Goal: Task Accomplishment & Management: Manage account settings

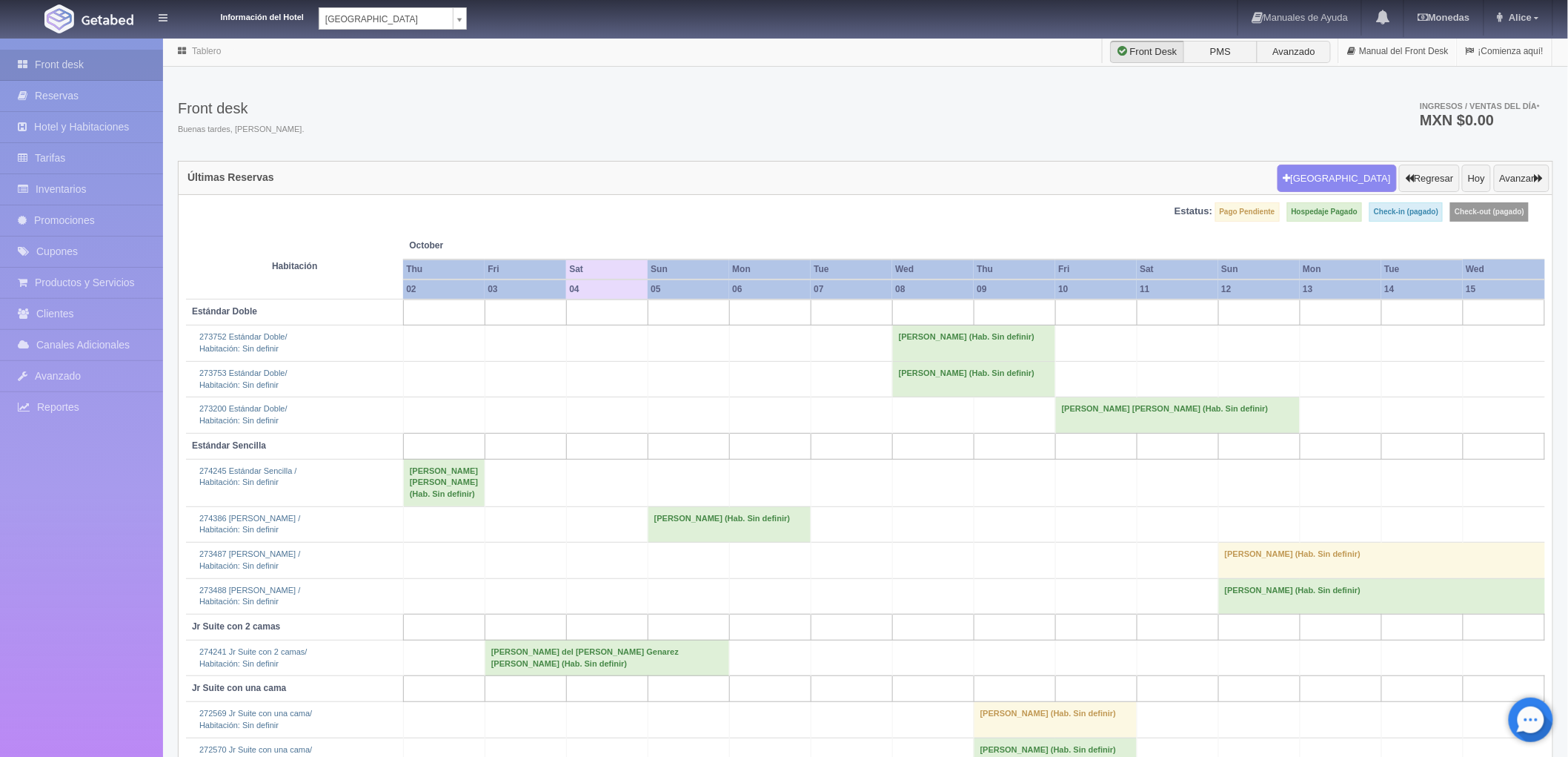
click at [460, 37] on body "Información del Hotel Hotel Plaza Campeche Hotel Plaza Campeche Hotel Plaza Col…" at bounding box center [784, 433] width 1568 height 792
click at [372, 93] on div "Hotel Plaza Campeche Hotel Plaza Colonial" at bounding box center [393, 62] width 148 height 69
select select "375"
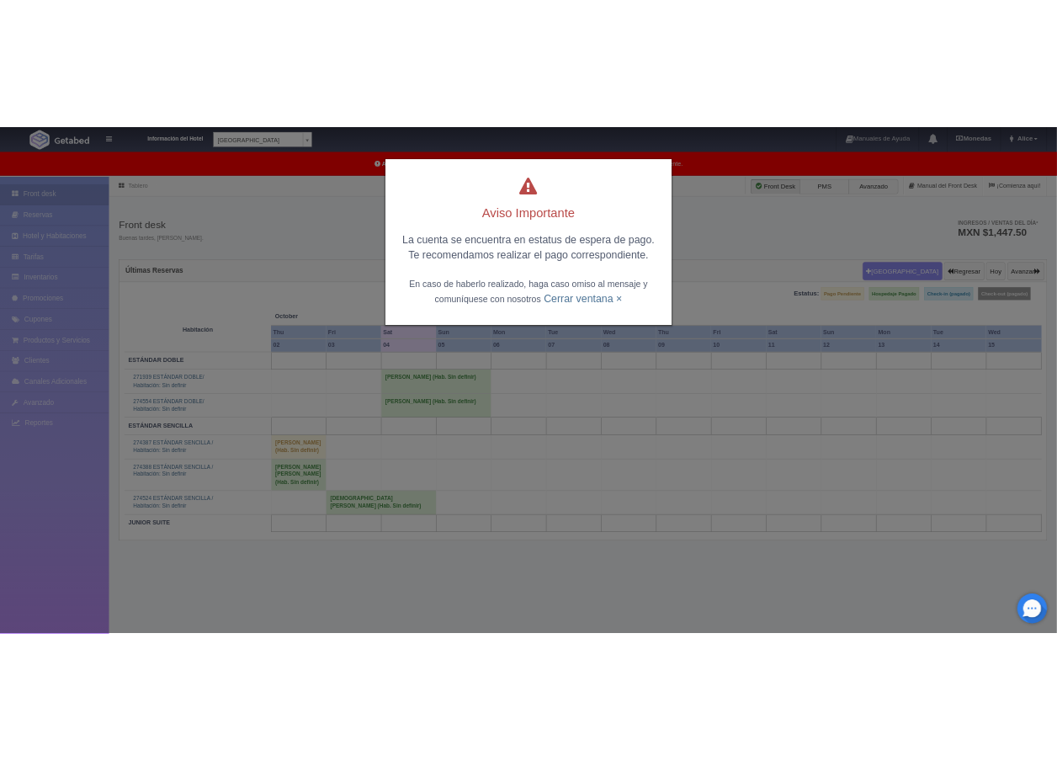
scroll to position [42, 0]
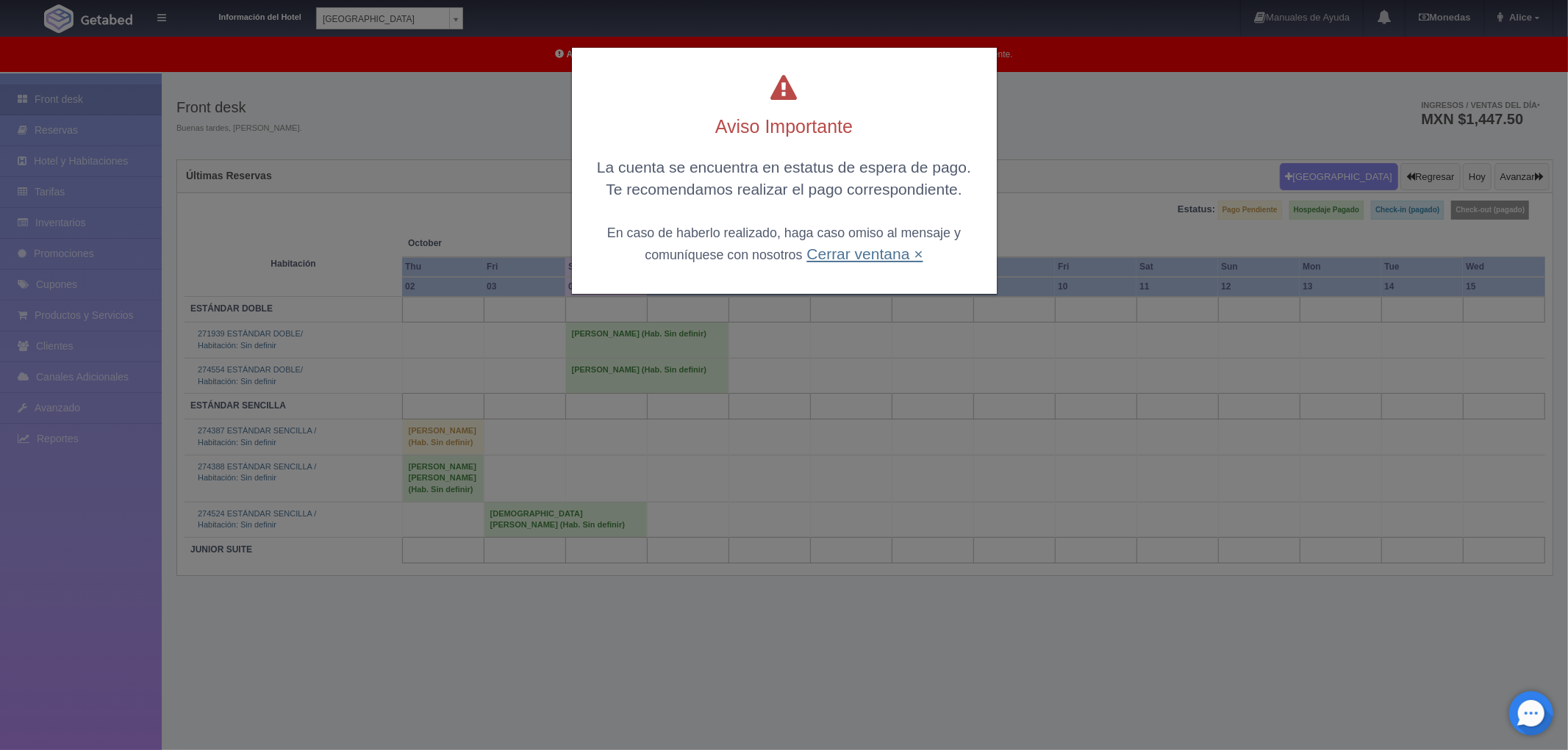
click at [880, 252] on link "Cerrar ventana ×" at bounding box center [864, 253] width 116 height 17
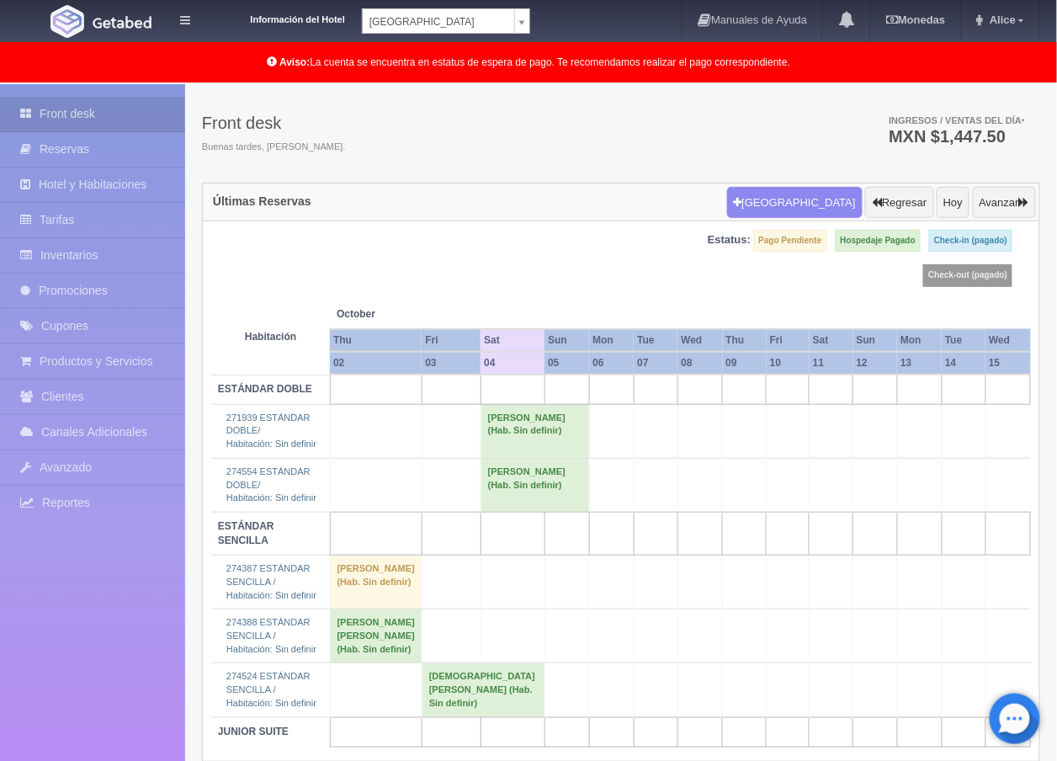
scroll to position [91, 0]
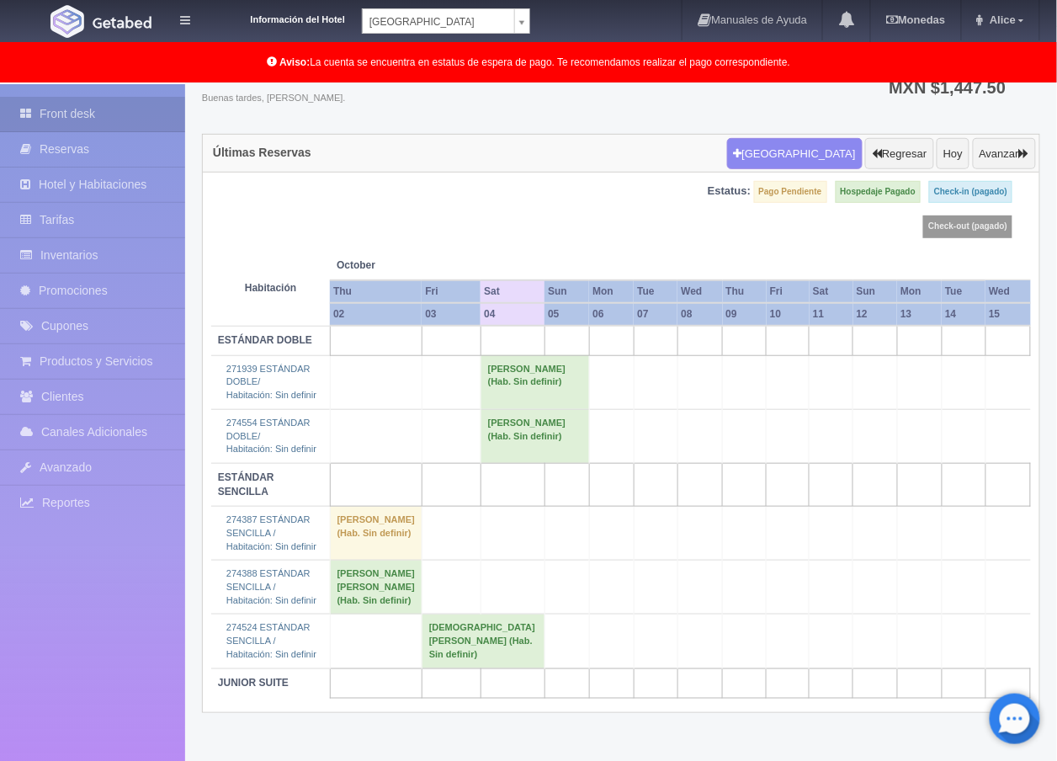
click at [480, 430] on td "Gabriela Mendicuti Perez (Hab. Sin definir)" at bounding box center [534, 436] width 109 height 54
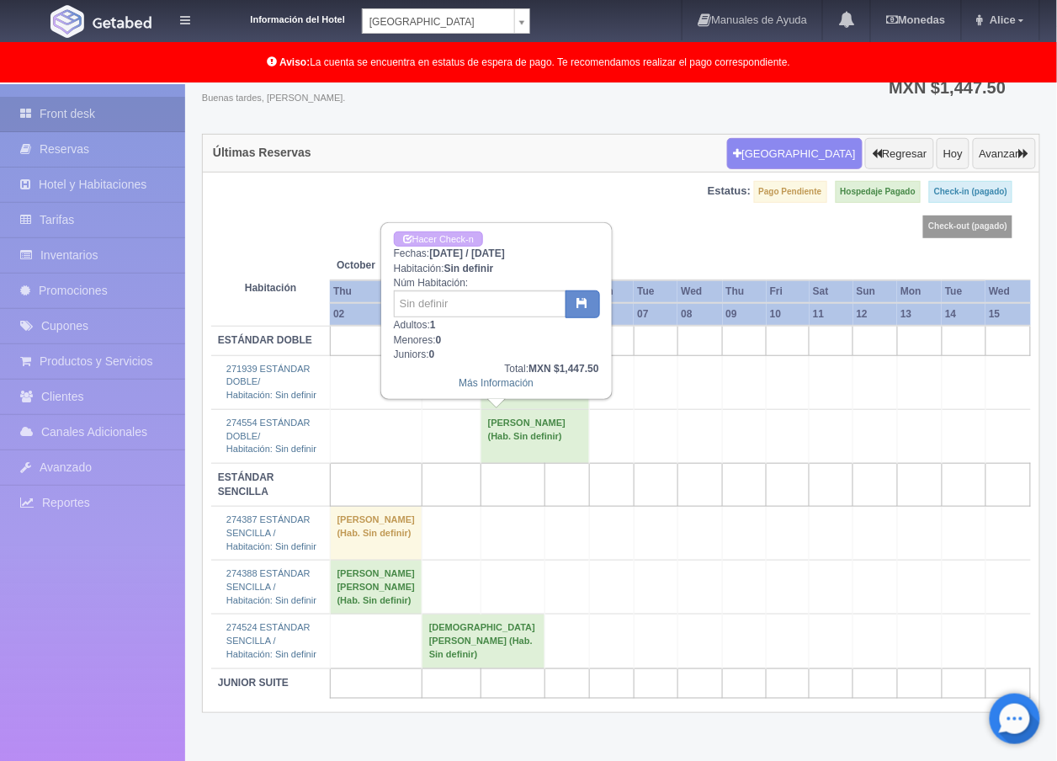
click at [723, 441] on td at bounding box center [745, 436] width 44 height 54
click at [723, 398] on td at bounding box center [745, 382] width 44 height 54
click at [392, 439] on td at bounding box center [376, 436] width 92 height 54
click at [506, 381] on link "Más Información" at bounding box center [496, 383] width 75 height 12
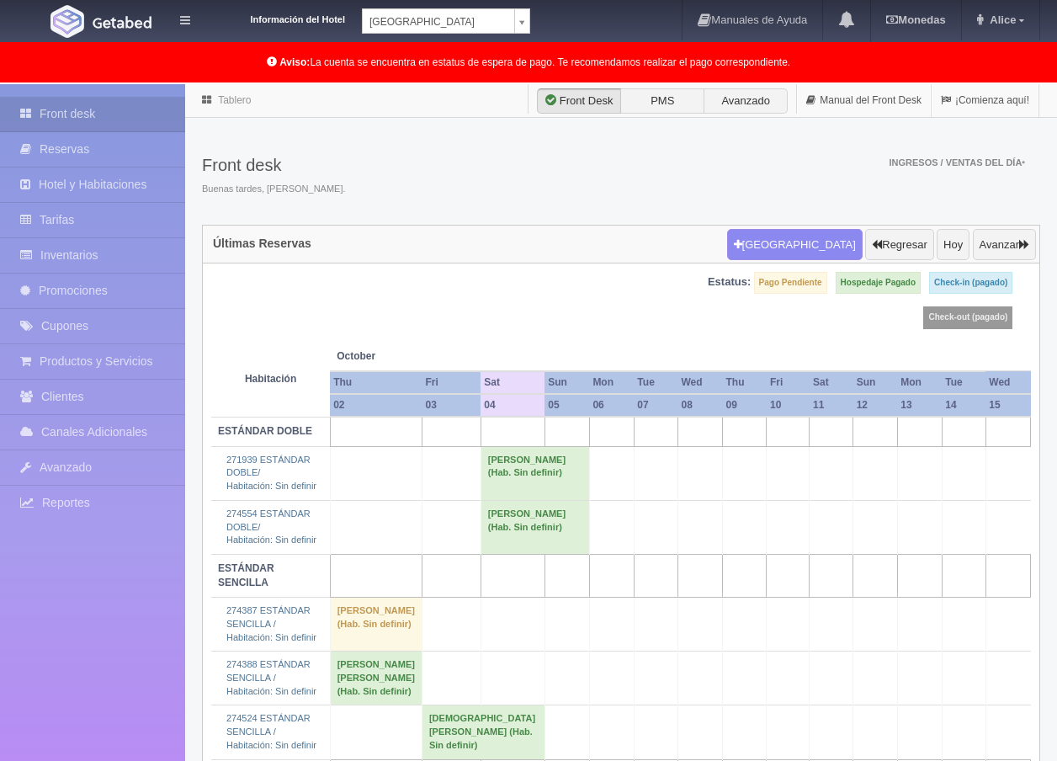
scroll to position [91, 0]
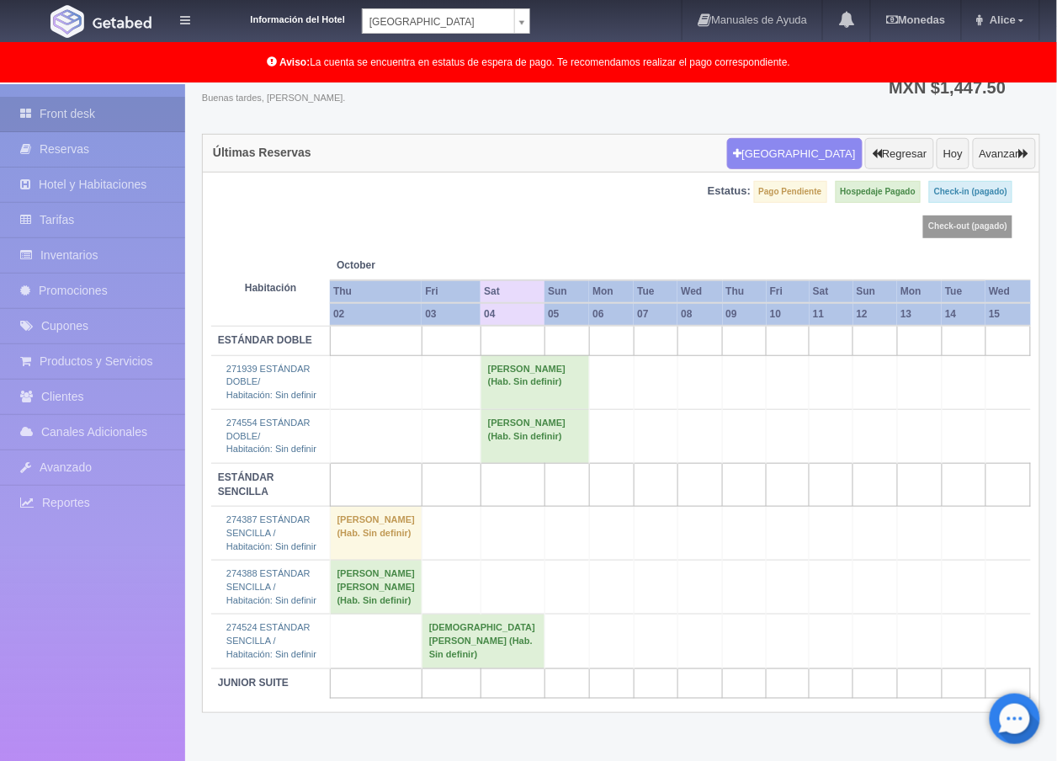
click at [480, 435] on td "Gabriela Mendicuti Perez (Hab. Sin definir)" at bounding box center [534, 436] width 109 height 54
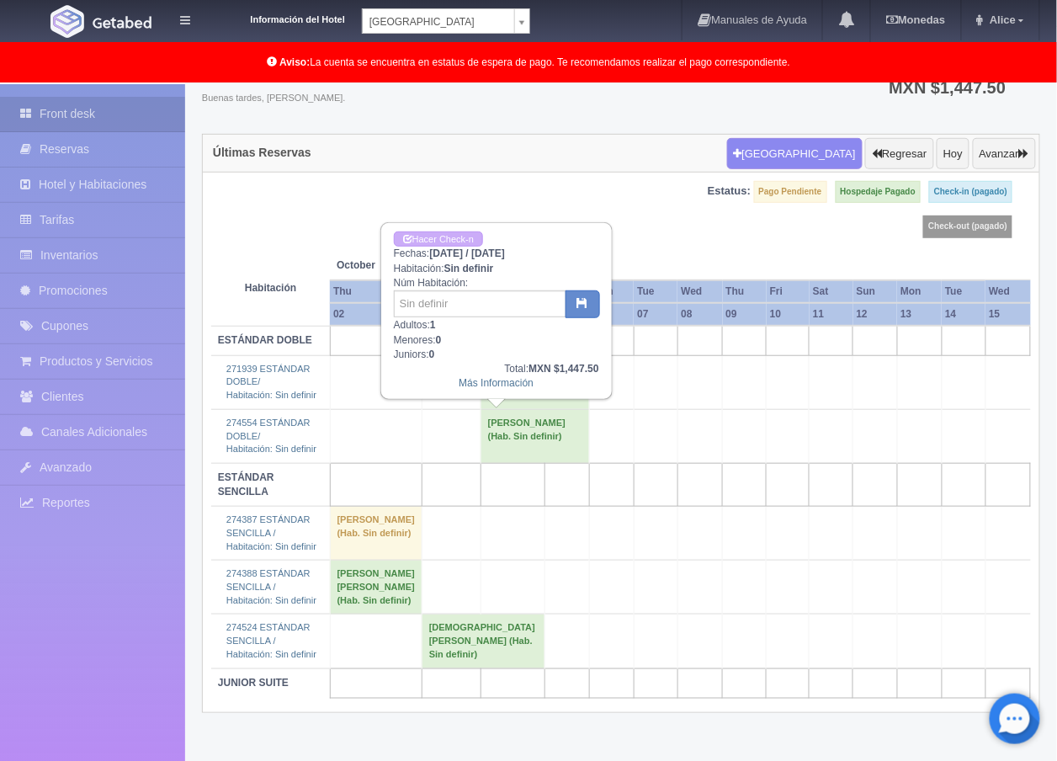
click at [767, 436] on td at bounding box center [788, 436] width 43 height 54
click at [881, 141] on button "Regresar" at bounding box center [899, 154] width 68 height 32
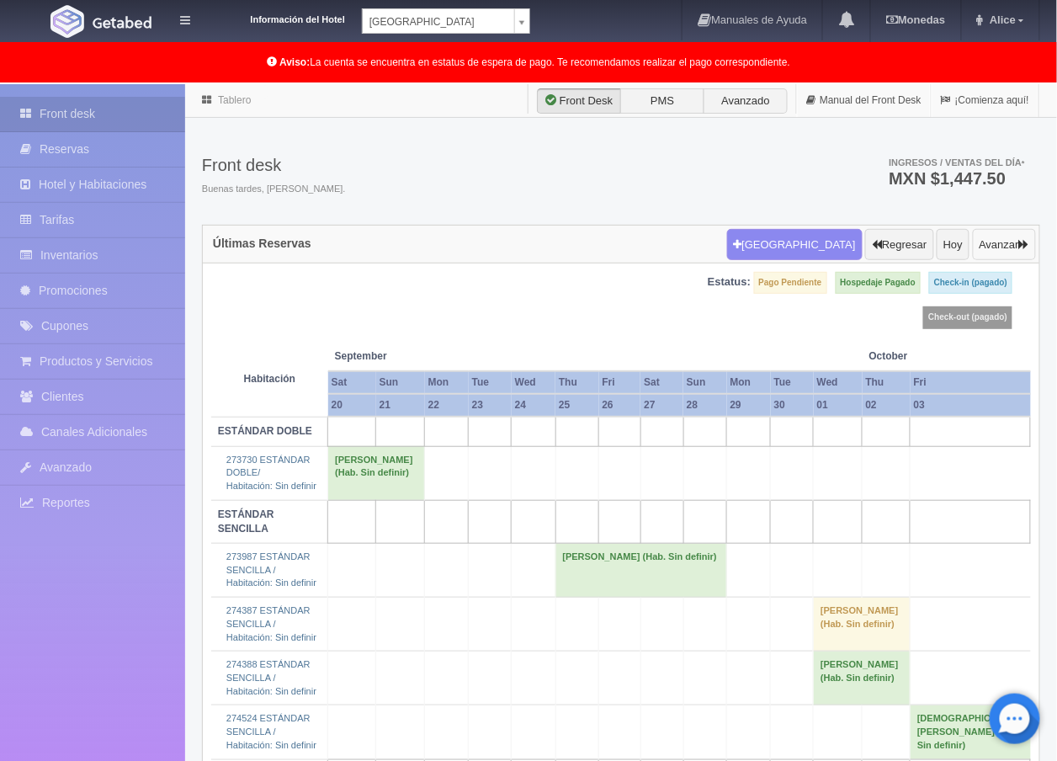
click at [990, 247] on button "Avanzar" at bounding box center [1004, 245] width 63 height 32
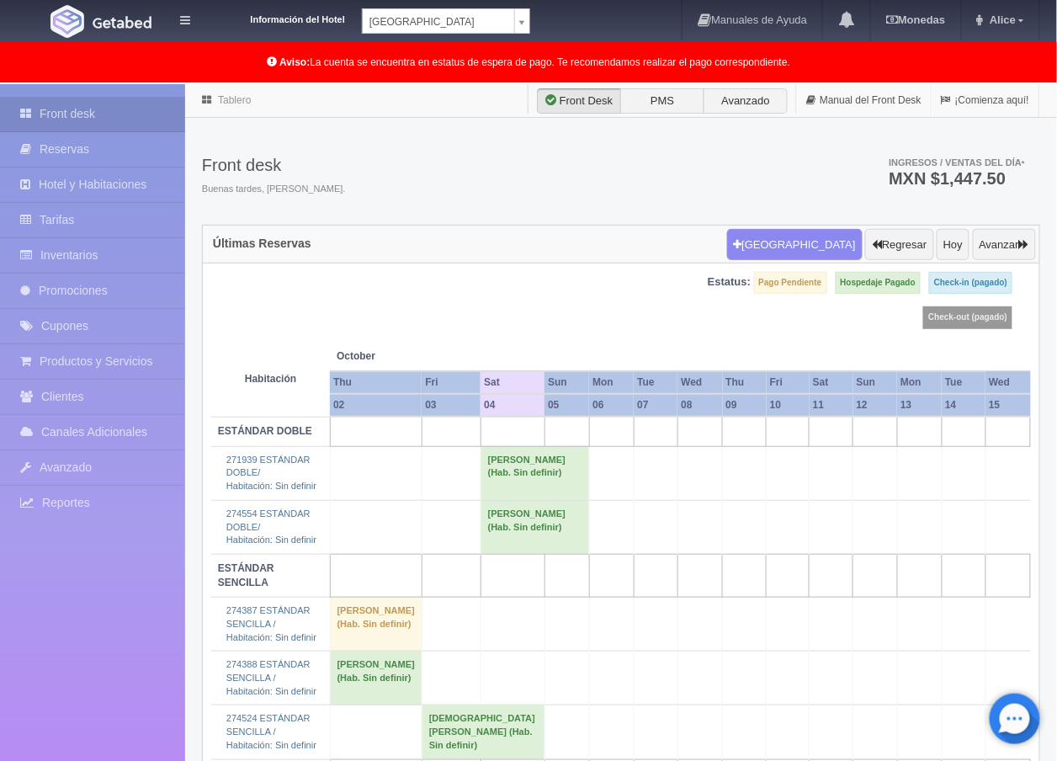
click at [480, 463] on td "[PERSON_NAME] (Hab. Sin definir)" at bounding box center [534, 473] width 109 height 54
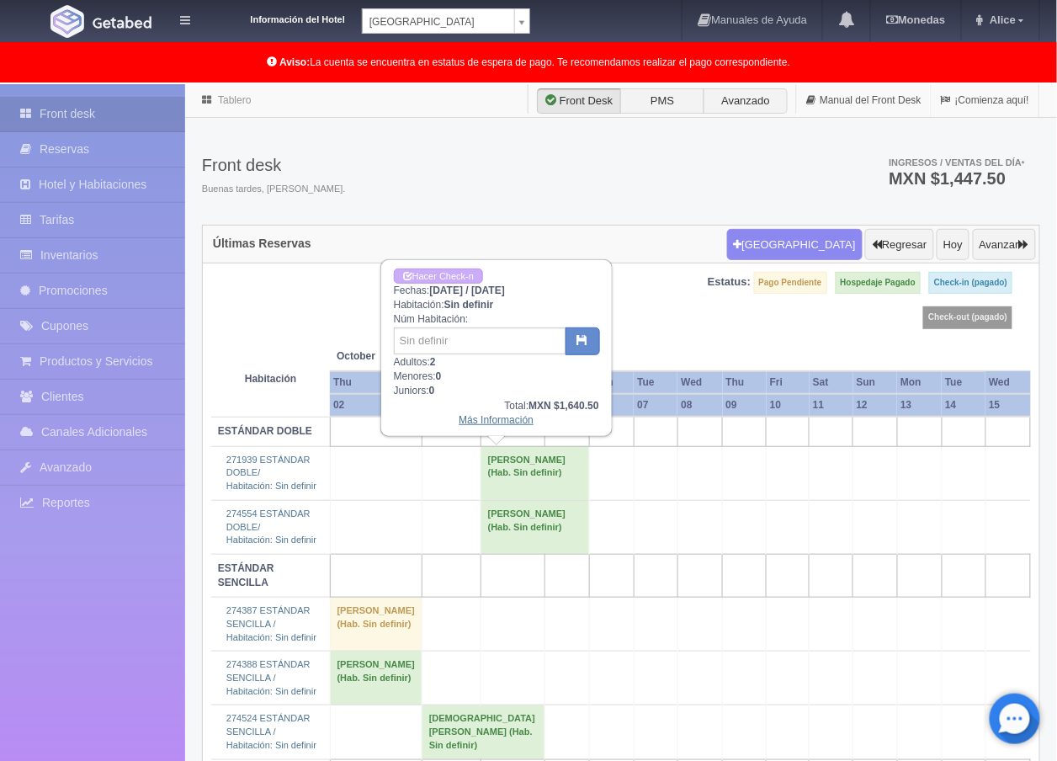
click at [500, 419] on link "Más Información" at bounding box center [496, 420] width 75 height 12
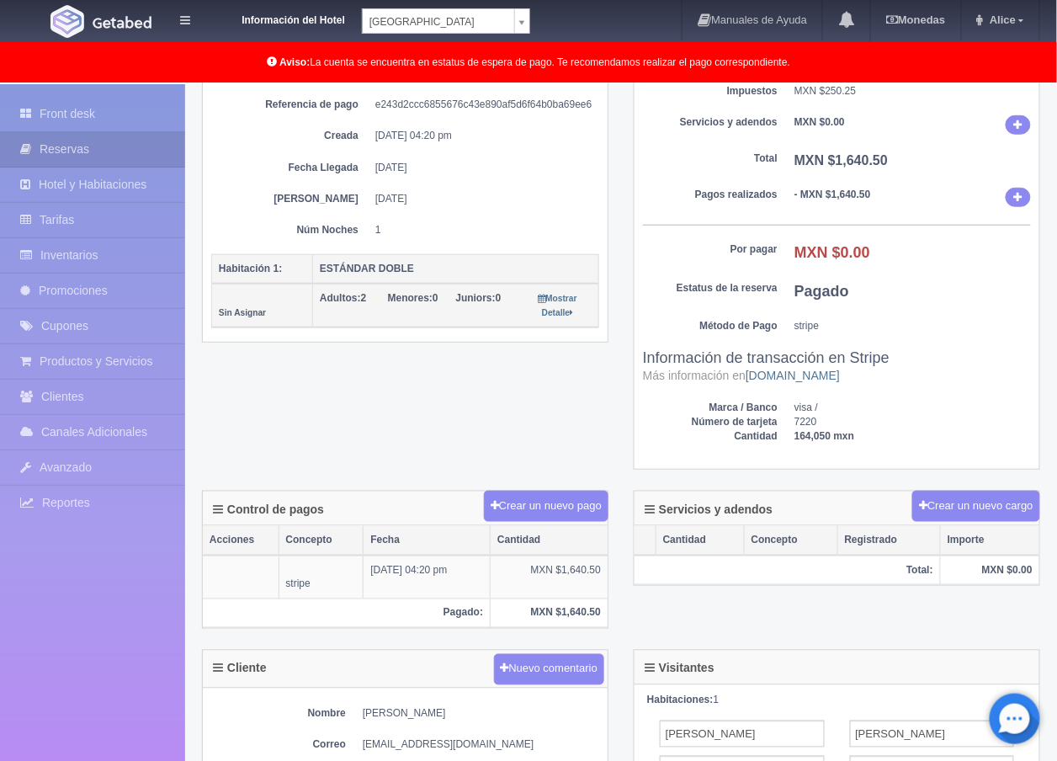
scroll to position [187, 0]
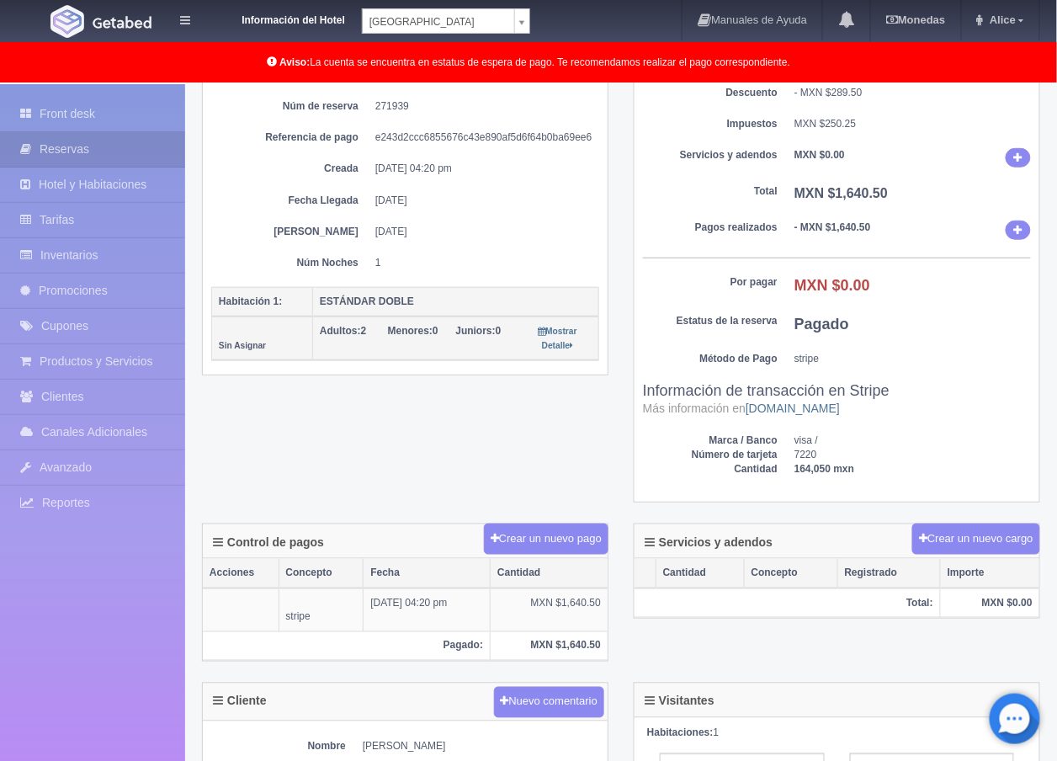
click at [463, 500] on div "Detalle General Núm. reserva interna 9503 Núm de reserva 271939 Referencia de p…" at bounding box center [620, 262] width 863 height 523
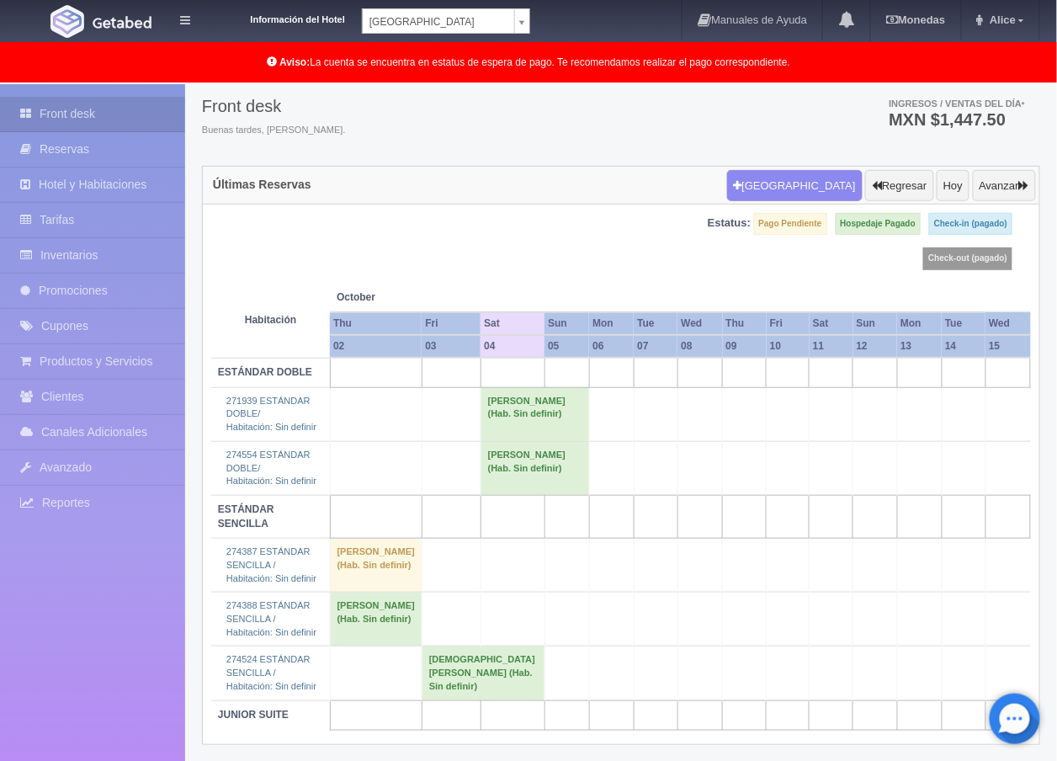
scroll to position [91, 0]
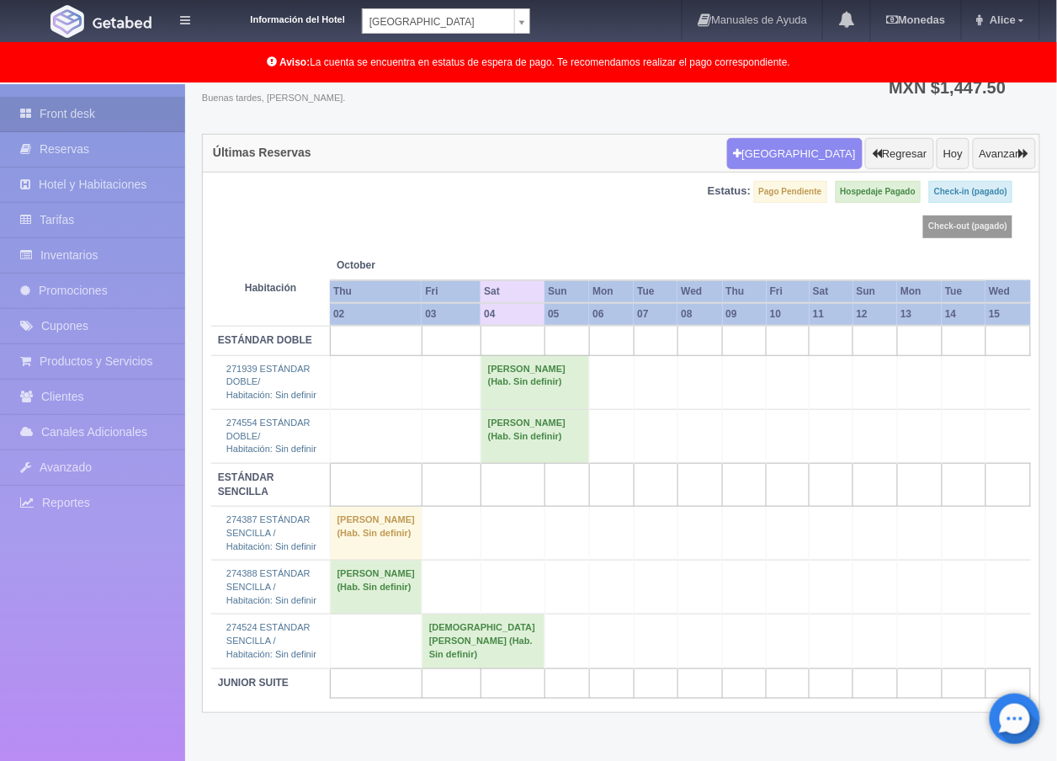
click at [480, 432] on td "Gabriela Mendicuti Perez (Hab. Sin definir)" at bounding box center [534, 436] width 109 height 54
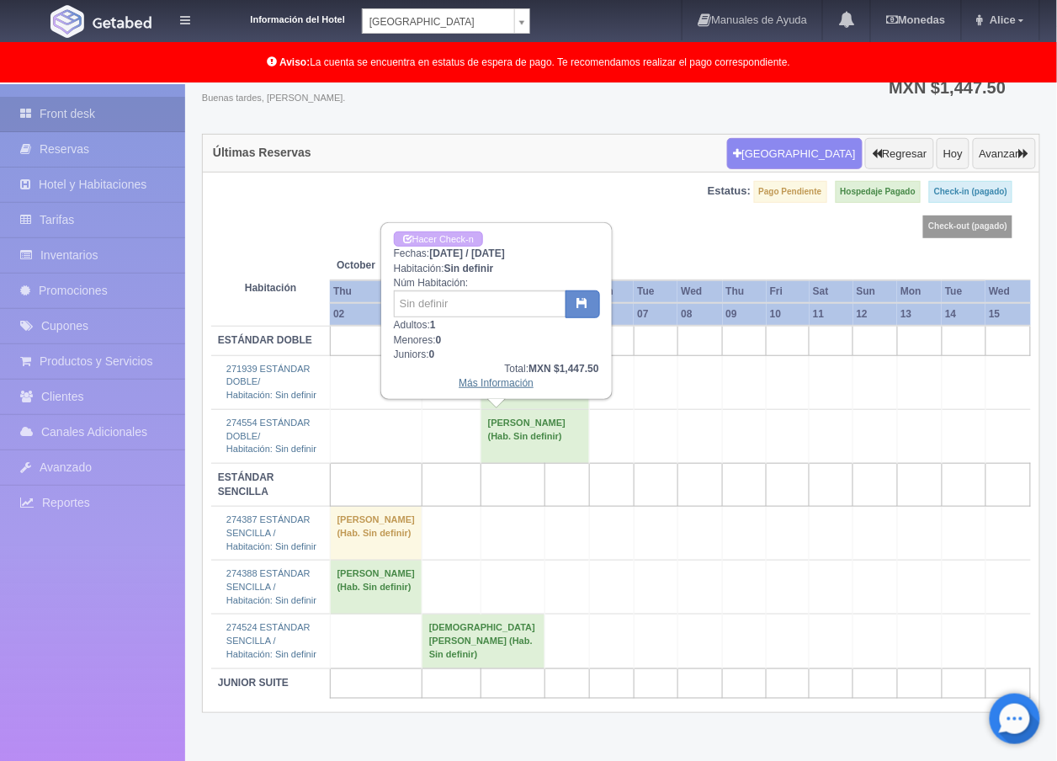
click at [473, 384] on link "Más Información" at bounding box center [496, 383] width 75 height 12
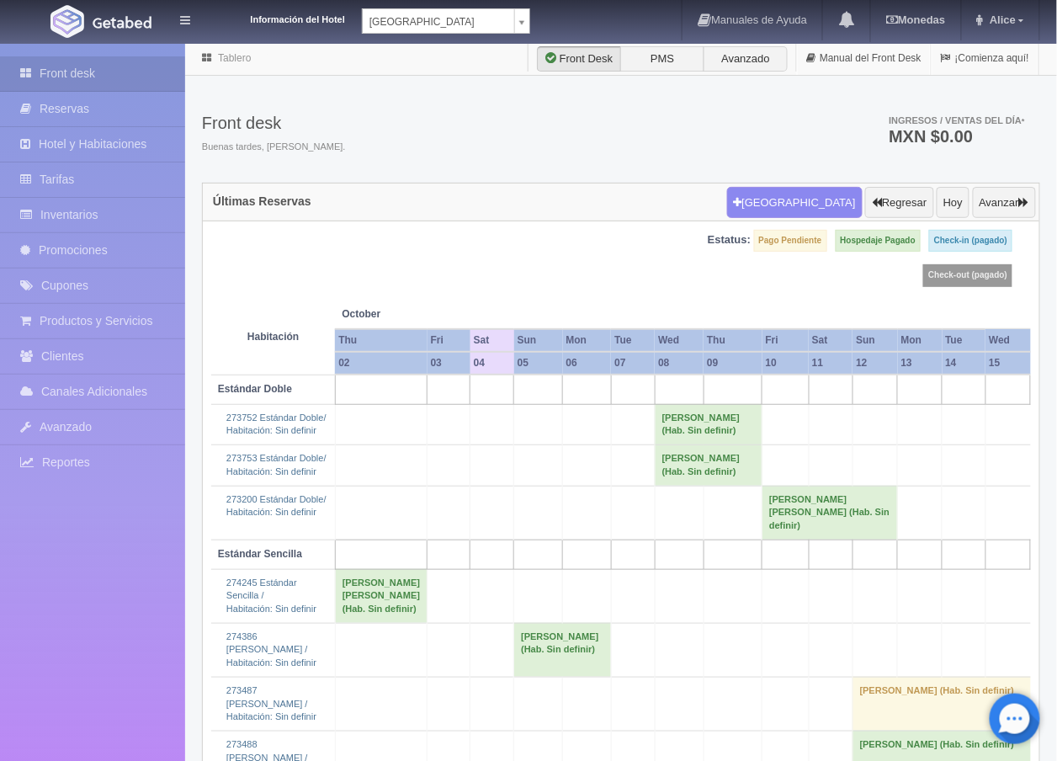
scroll to position [93, 0]
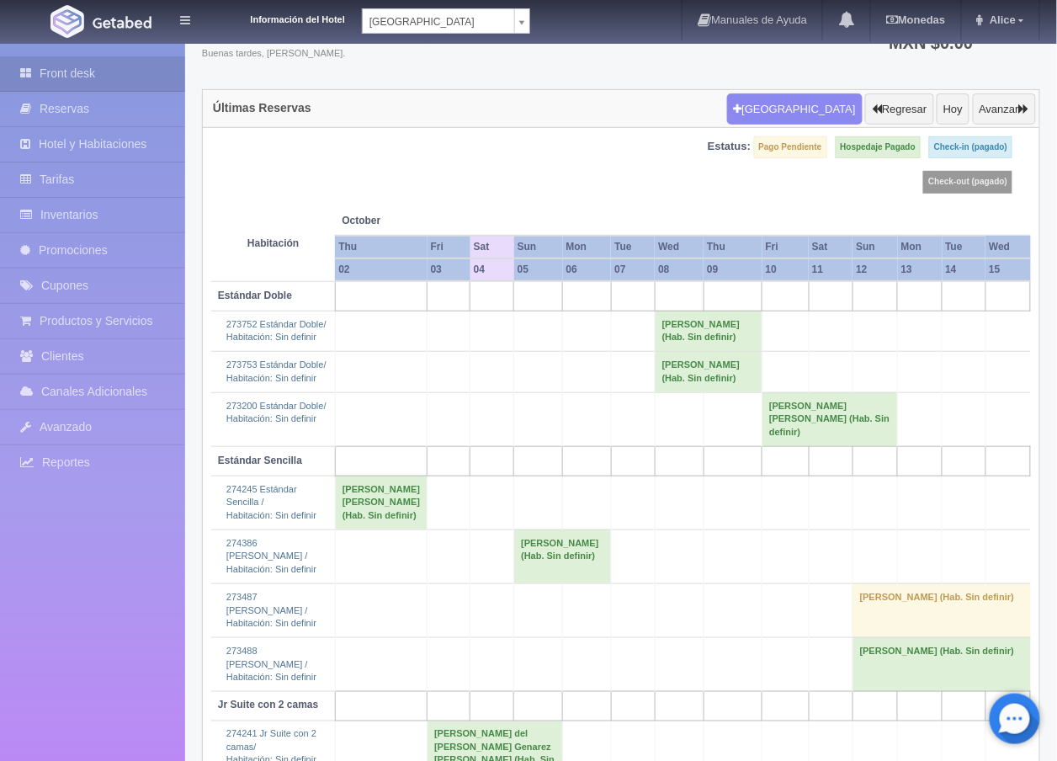
click at [528, 28] on body "Información del Hotel [GEOGRAPHIC_DATA] Campeche [GEOGRAPHIC_DATA] Campeche [GE…" at bounding box center [528, 481] width 1057 height 1065
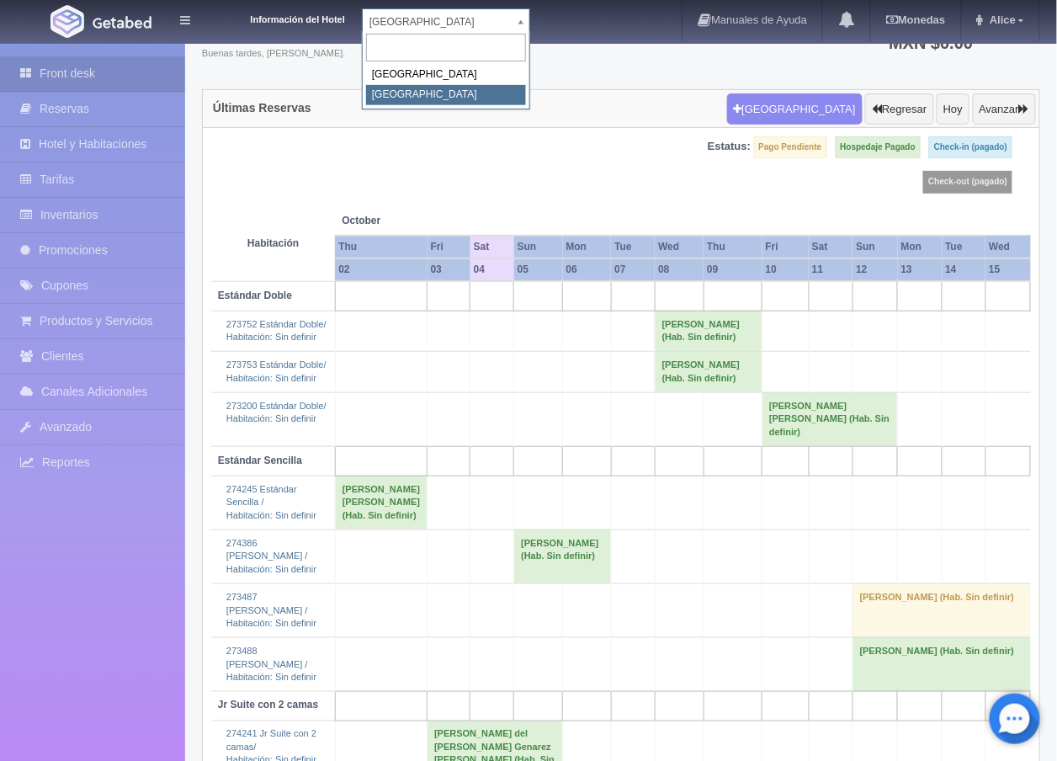
select select "375"
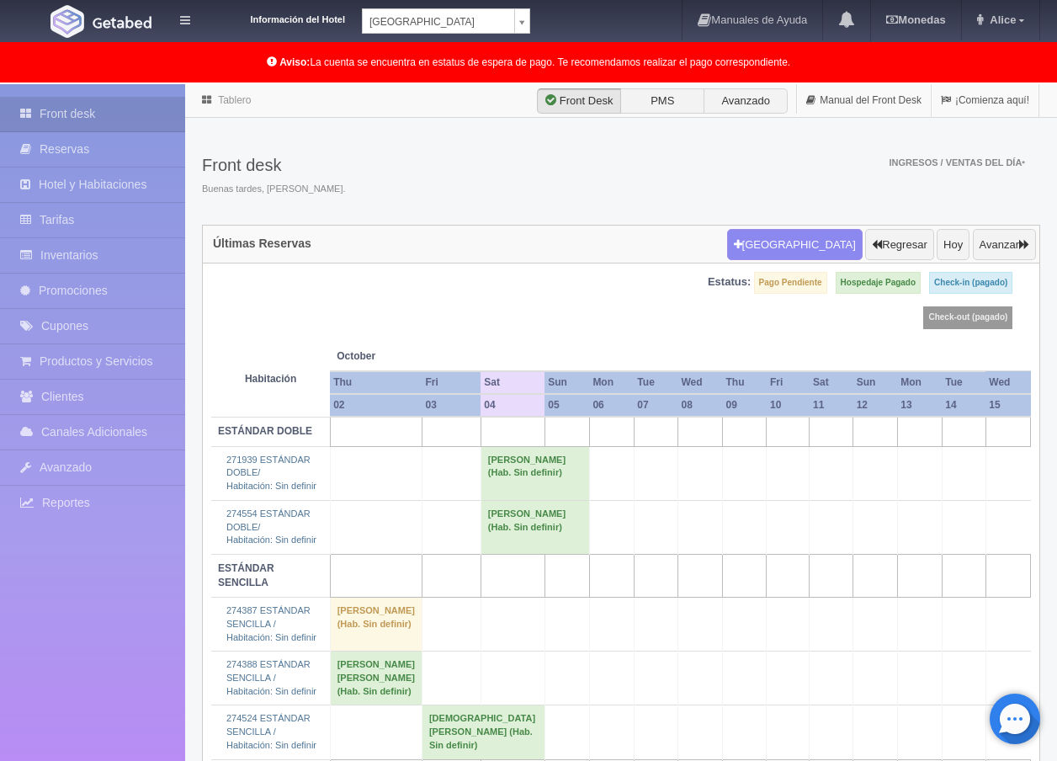
scroll to position [91, 0]
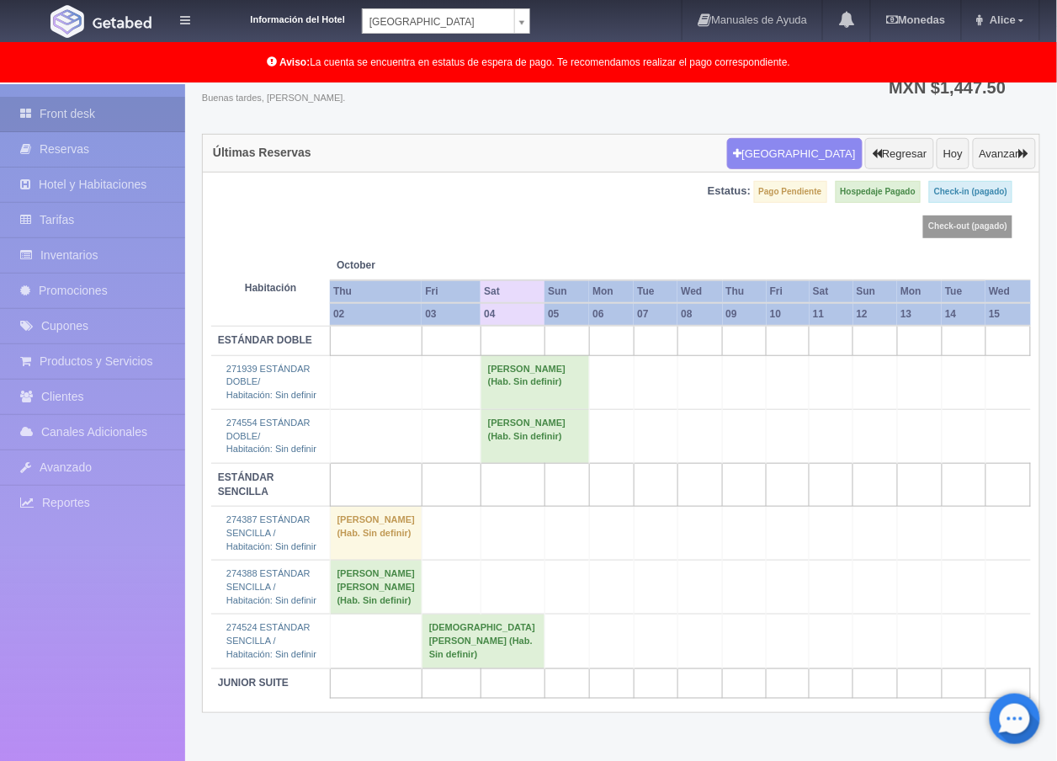
click at [480, 427] on td "Gabriela Mendicuti Perez (Hab. Sin definir)" at bounding box center [534, 436] width 109 height 54
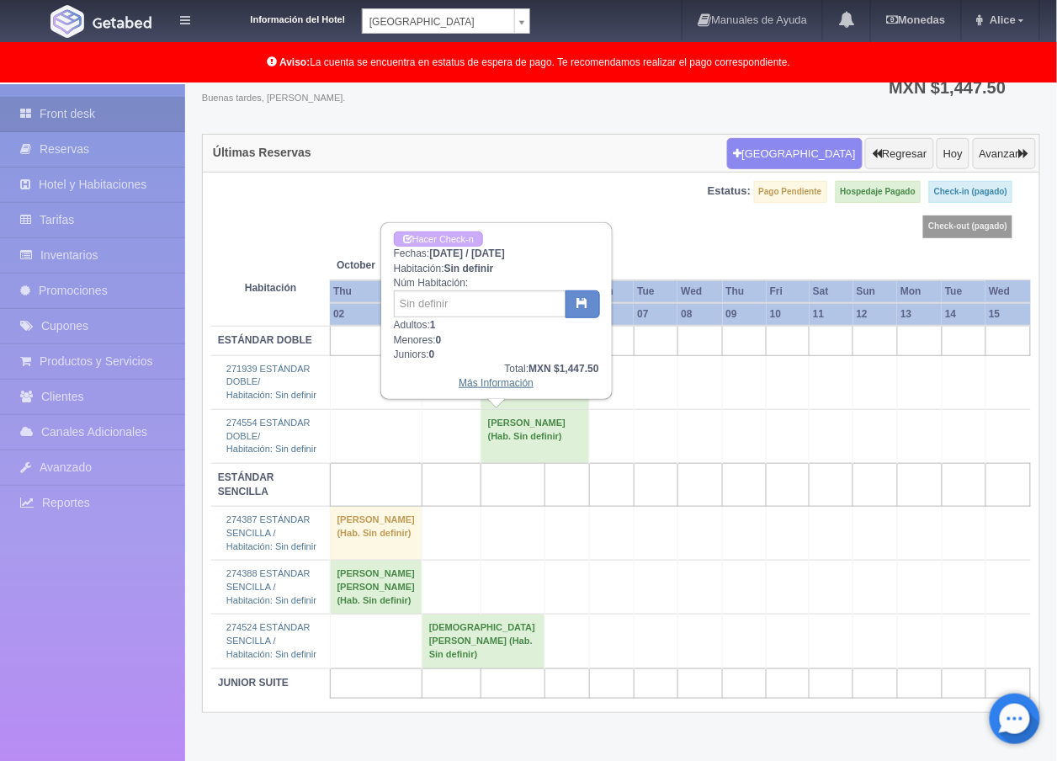
click at [513, 379] on link "Más Información" at bounding box center [496, 383] width 75 height 12
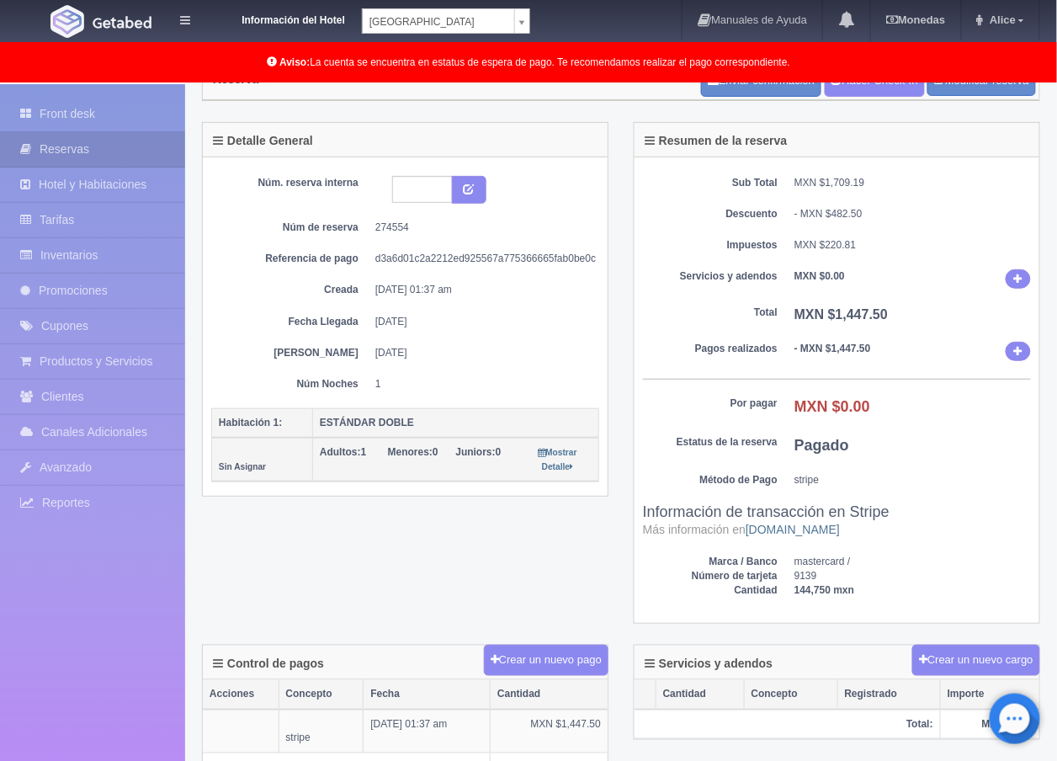
scroll to position [93, 0]
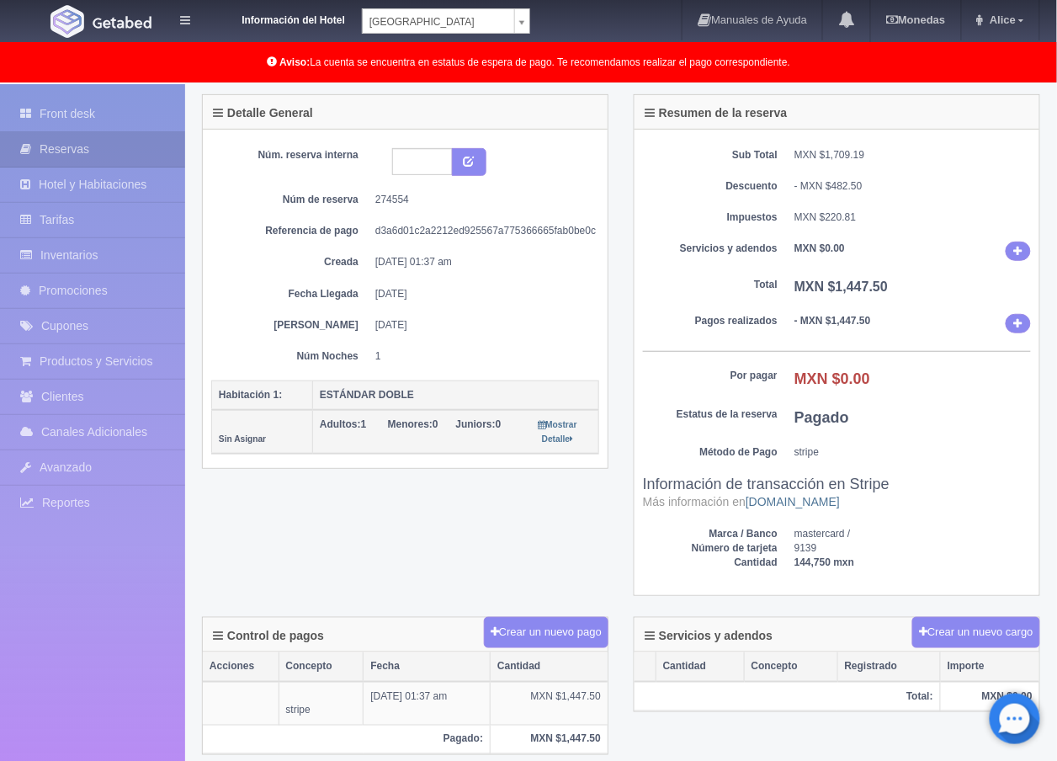
click at [695, 270] on div "Sub Total MXN $1,709.19 Descuento - MXN $482.50 Impuestos MXN $220.81 Servicios…" at bounding box center [836, 363] width 405 height 466
click at [492, 498] on div "Detalle General Núm. reserva interna Núm de reserva 274554 Referencia de pago d…" at bounding box center [620, 355] width 863 height 523
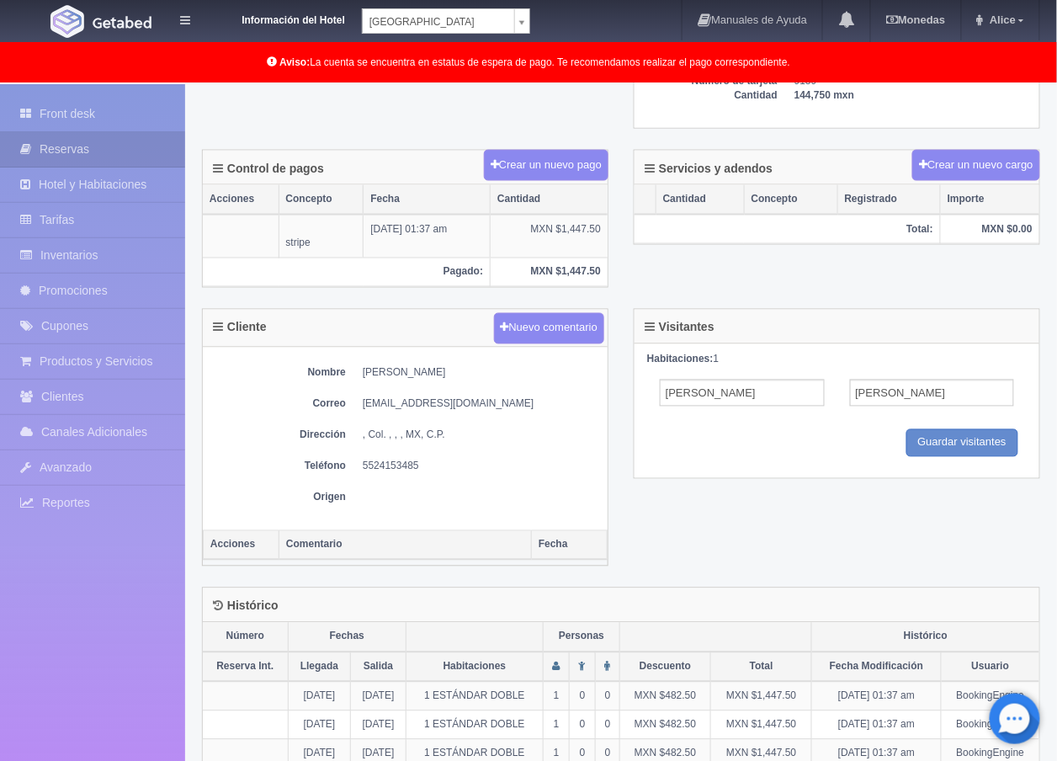
scroll to position [587, 0]
